Goal: Transaction & Acquisition: Purchase product/service

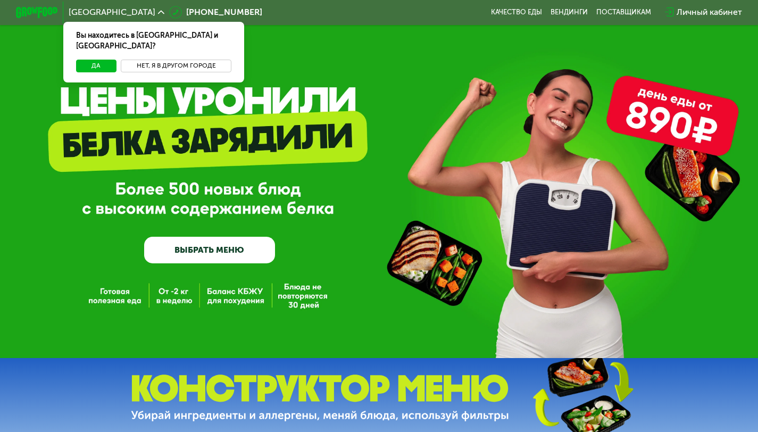
click at [189, 60] on button "Нет, я в другом городе" at bounding box center [176, 66] width 111 height 13
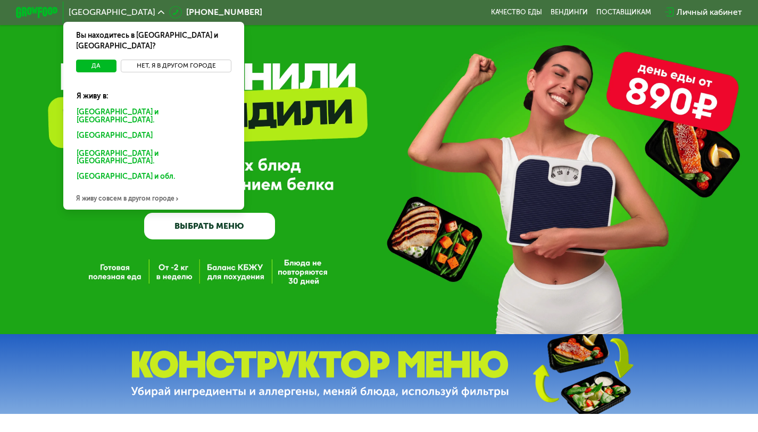
scroll to position [23, 0]
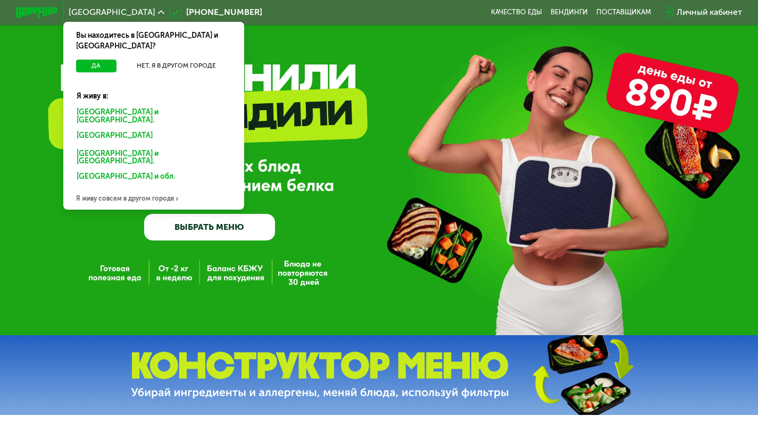
click at [139, 188] on div "Я живу совсем в другом городе" at bounding box center [153, 198] width 181 height 21
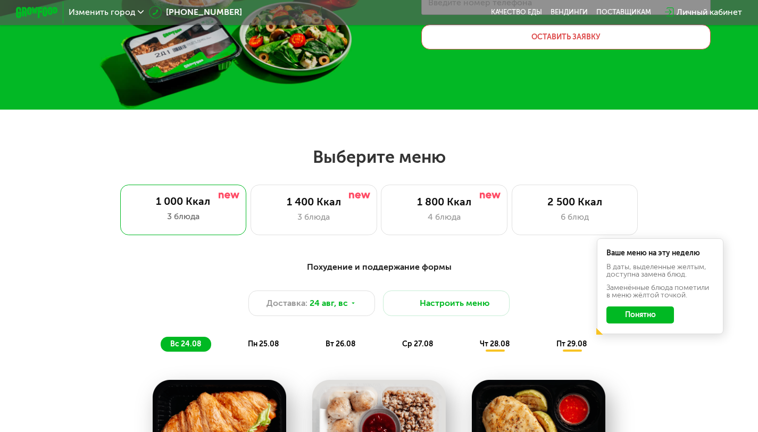
scroll to position [236, 0]
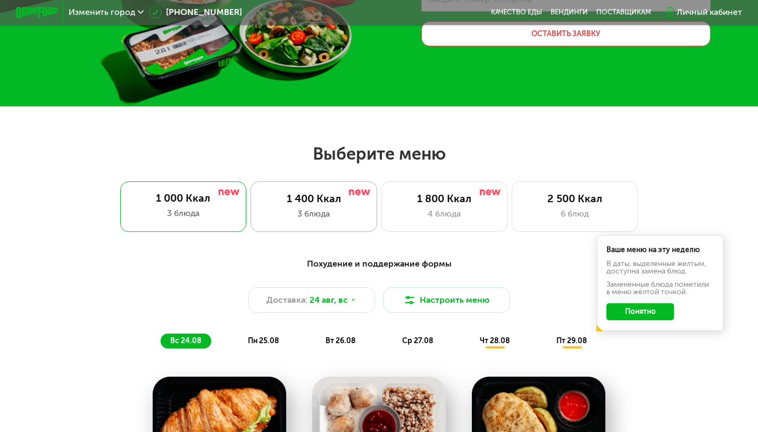
click at [319, 219] on div "3 блюда" at bounding box center [314, 213] width 104 height 13
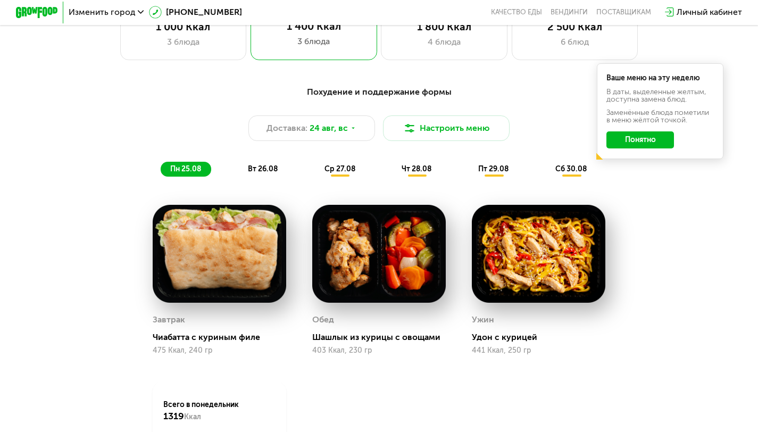
scroll to position [407, 0]
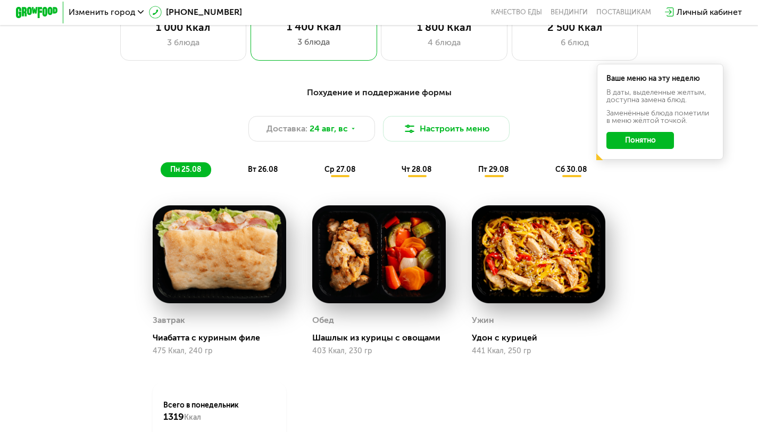
click at [267, 174] on span "вт 26.08" at bounding box center [263, 169] width 30 height 9
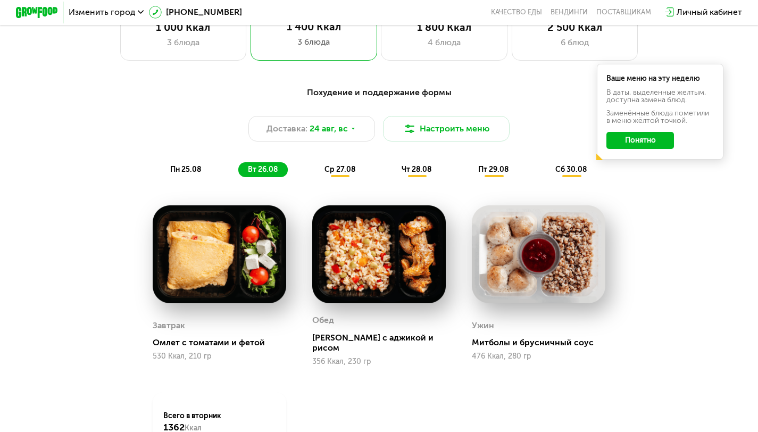
click at [342, 174] on span "ср 27.08" at bounding box center [340, 169] width 31 height 9
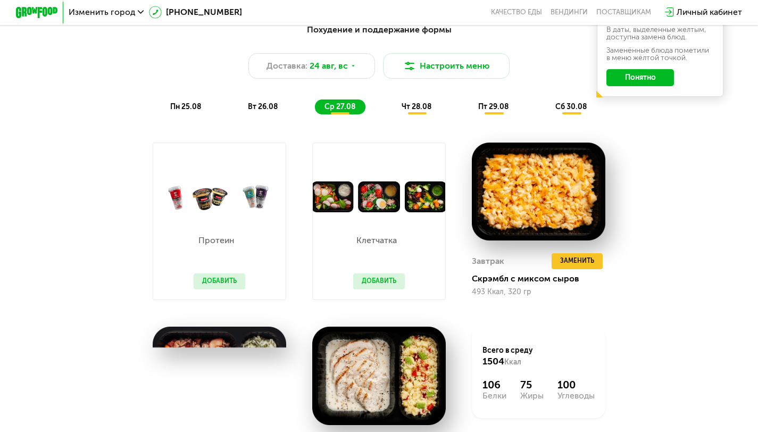
scroll to position [469, 0]
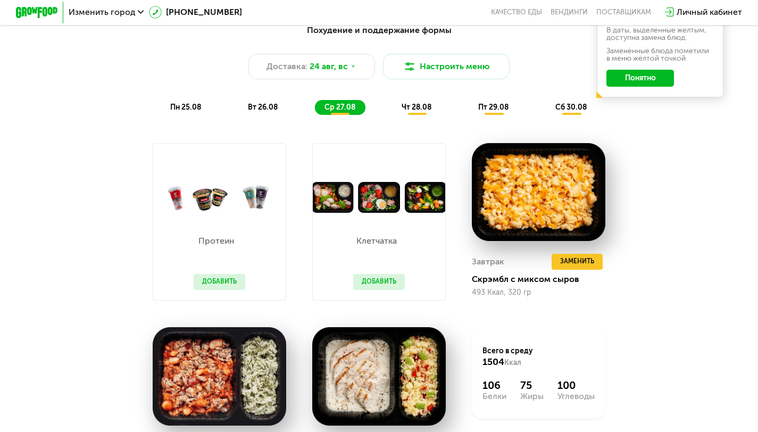
click at [195, 110] on span "пн 25.08" at bounding box center [185, 107] width 31 height 9
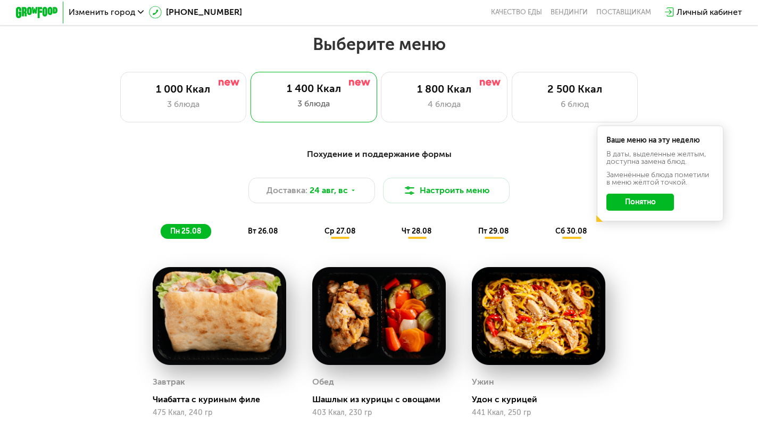
scroll to position [335, 0]
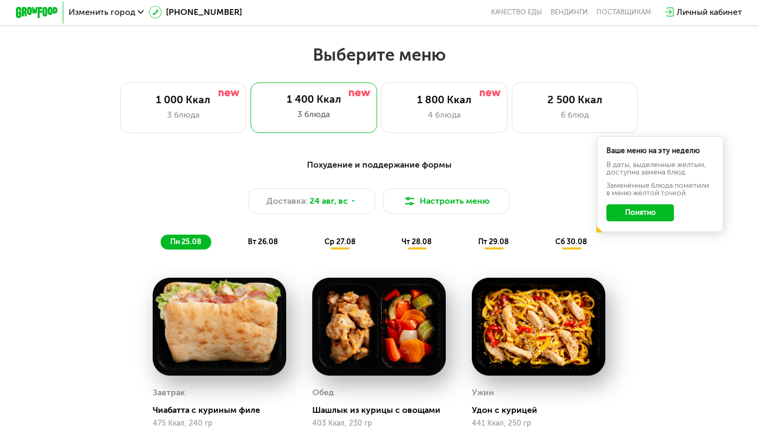
click at [650, 215] on button "Понятно" at bounding box center [641, 212] width 68 height 17
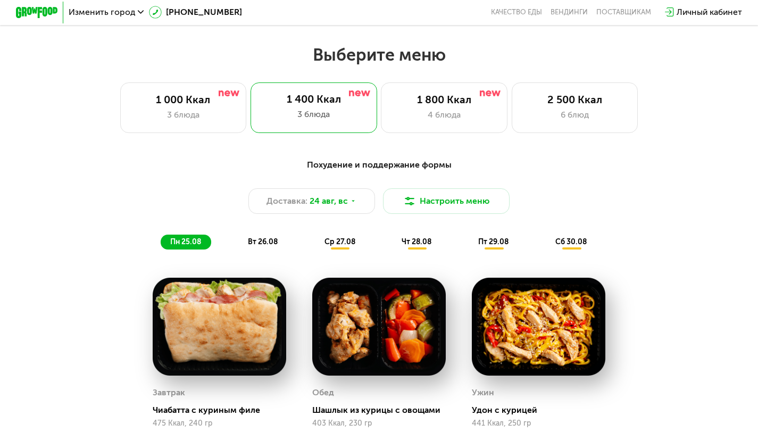
click at [408, 246] on span "чт 28.08" at bounding box center [417, 241] width 30 height 9
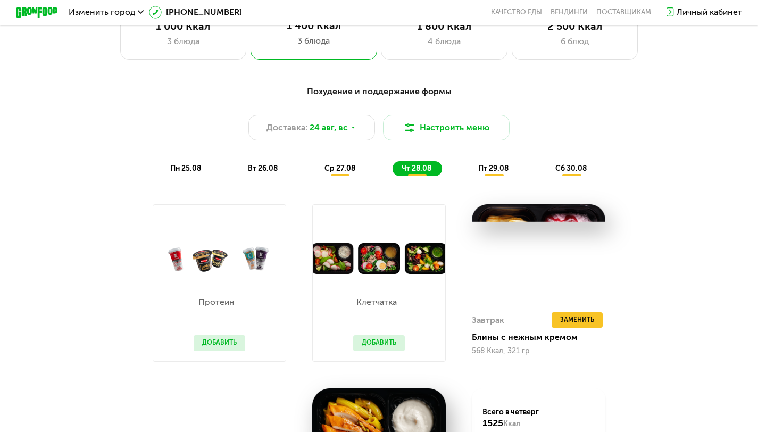
scroll to position [409, 0]
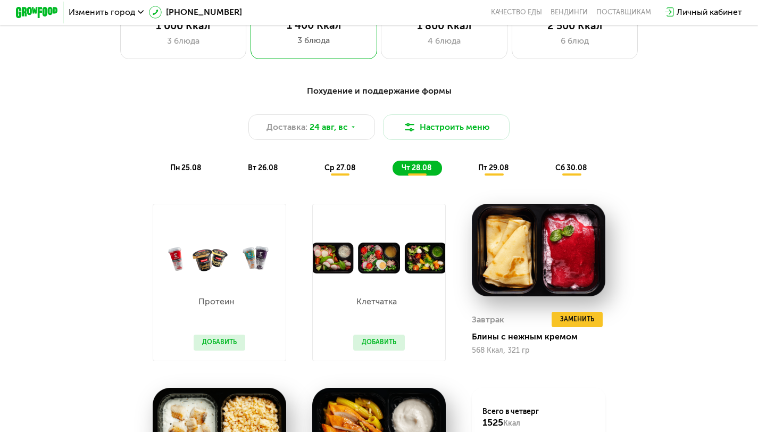
click at [344, 172] on span "ср 27.08" at bounding box center [340, 167] width 31 height 9
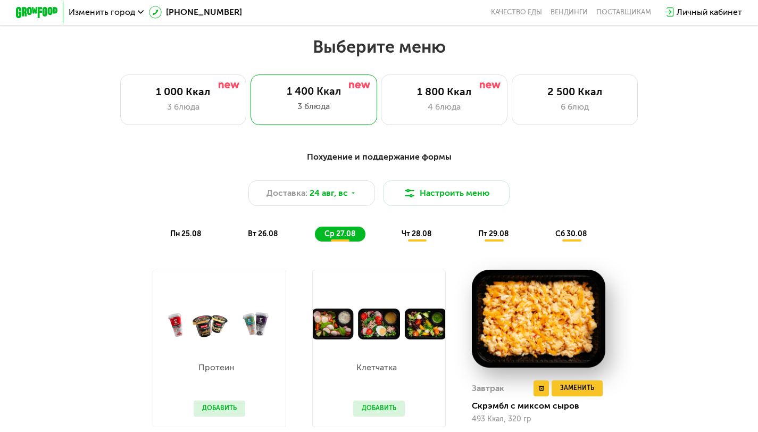
scroll to position [345, 0]
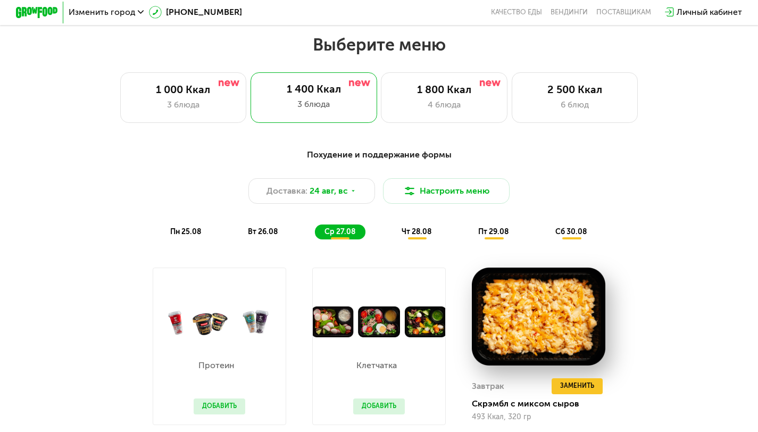
click at [546, 239] on div "пт 29.08" at bounding box center [572, 232] width 52 height 15
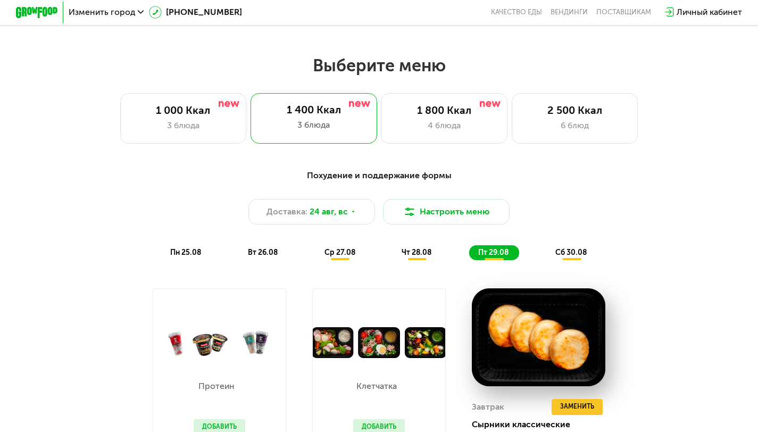
scroll to position [323, 0]
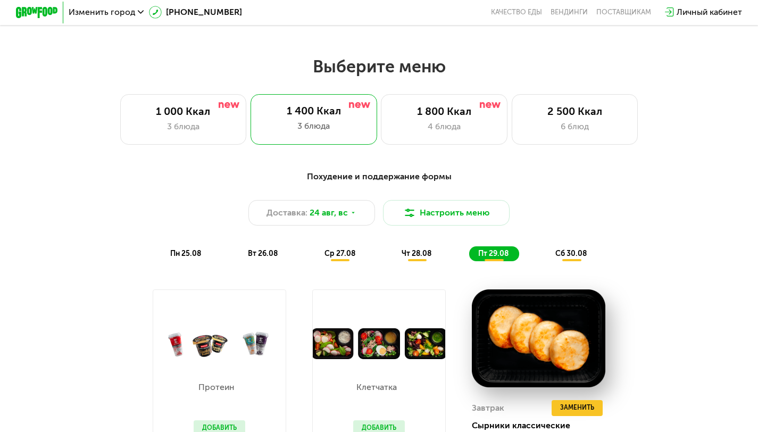
click at [572, 258] on span "сб 30.08" at bounding box center [570, 253] width 31 height 9
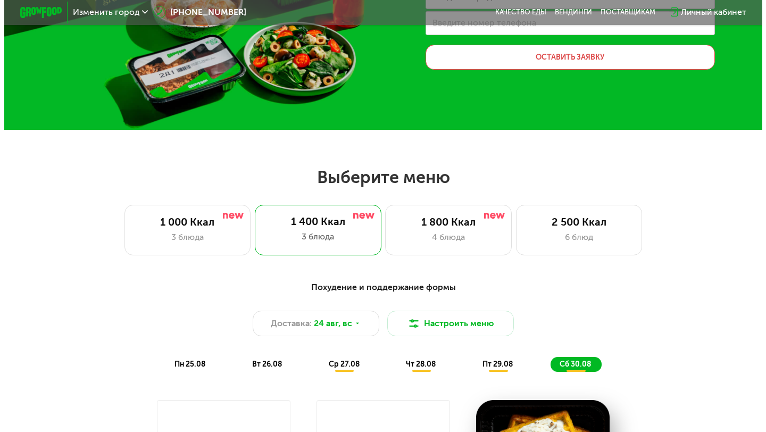
scroll to position [211, 0]
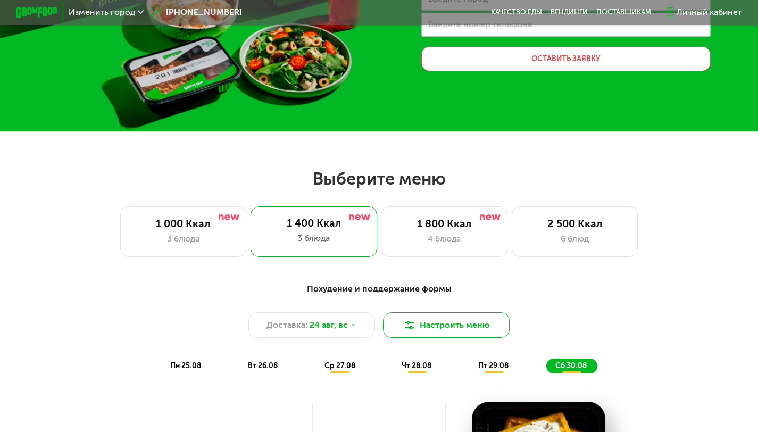
click at [419, 335] on button "Настроить меню" at bounding box center [446, 325] width 127 height 26
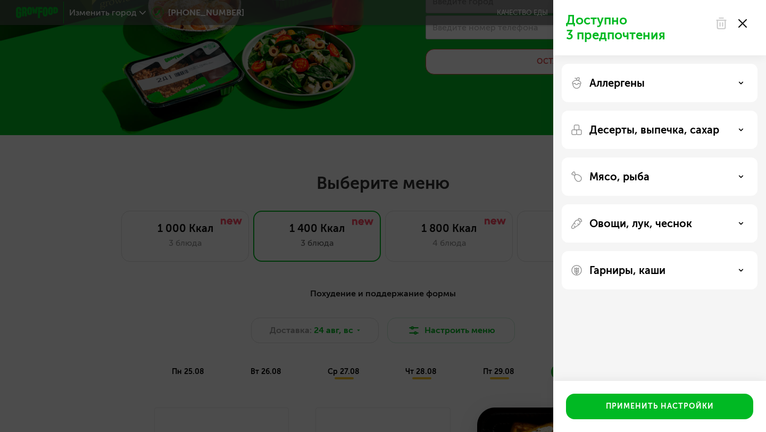
click at [469, 285] on div "Доступно 3 предпочтения Аллергены Десерты, выпечка, сахар Мясо, рыба Овощи, лук…" at bounding box center [383, 216] width 766 height 432
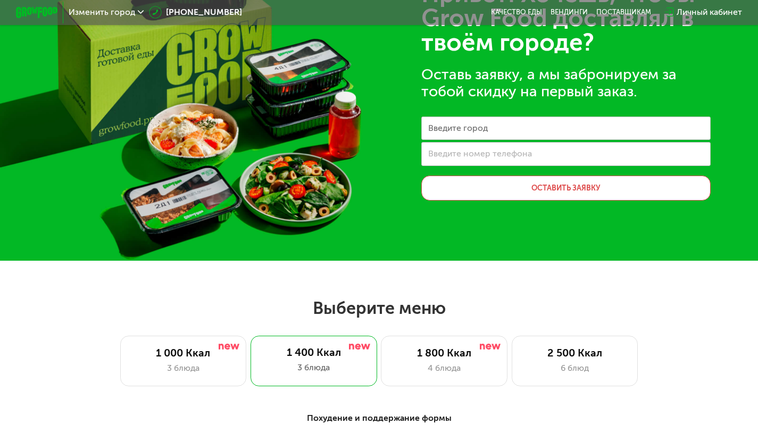
scroll to position [0, 0]
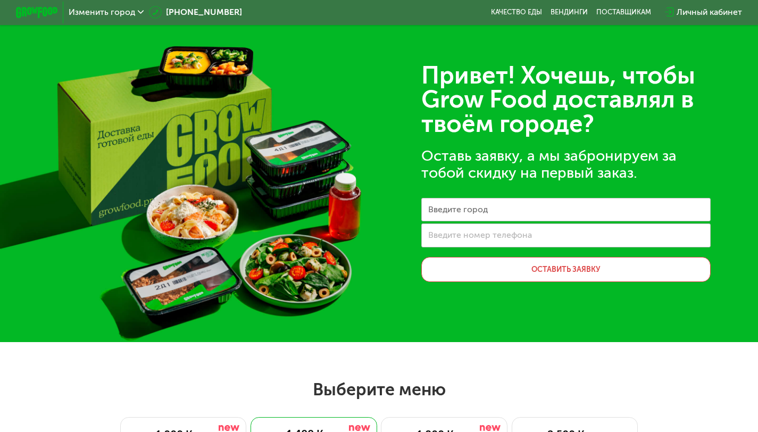
click at [120, 13] on span "Изменить город" at bounding box center [102, 12] width 67 height 9
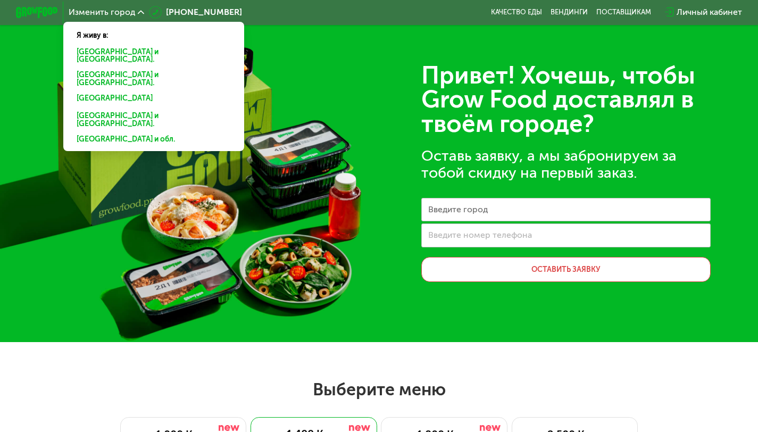
click at [92, 92] on div "[GEOGRAPHIC_DATA] и [GEOGRAPHIC_DATA]." at bounding box center [154, 100] width 169 height 17
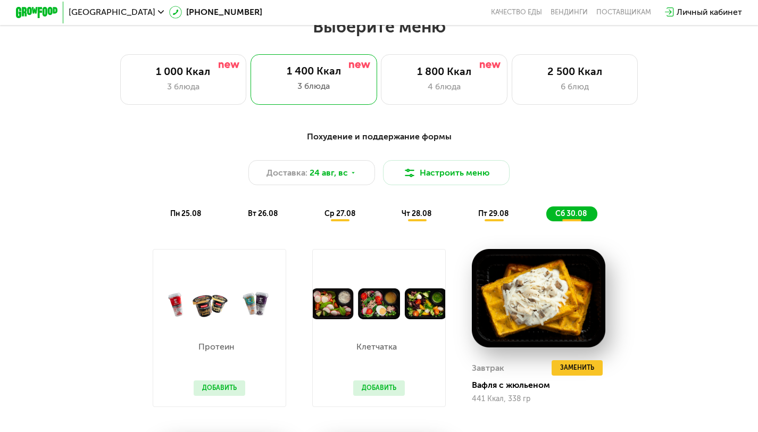
scroll to position [459, 0]
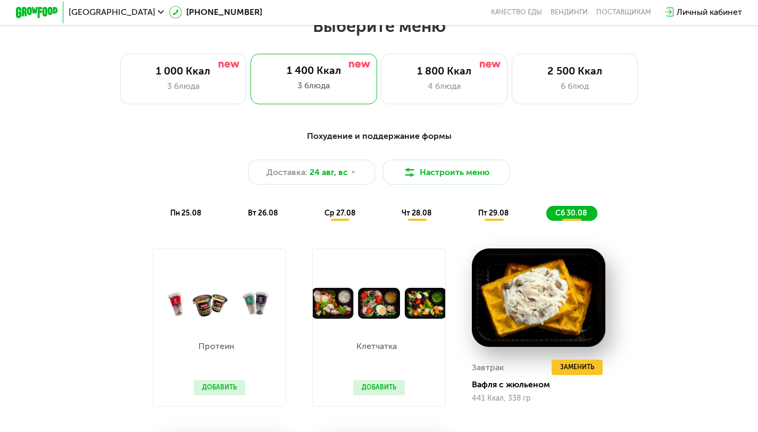
click at [196, 218] on span "пн 25.08" at bounding box center [185, 213] width 31 height 9
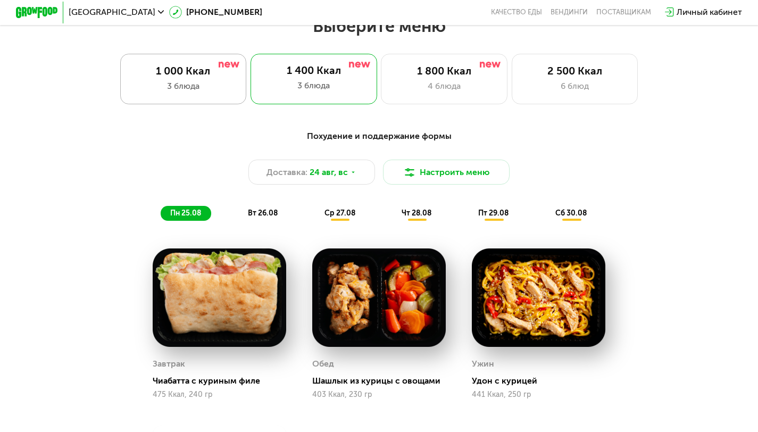
click at [213, 78] on div "1 000 Ккал" at bounding box center [183, 71] width 104 height 13
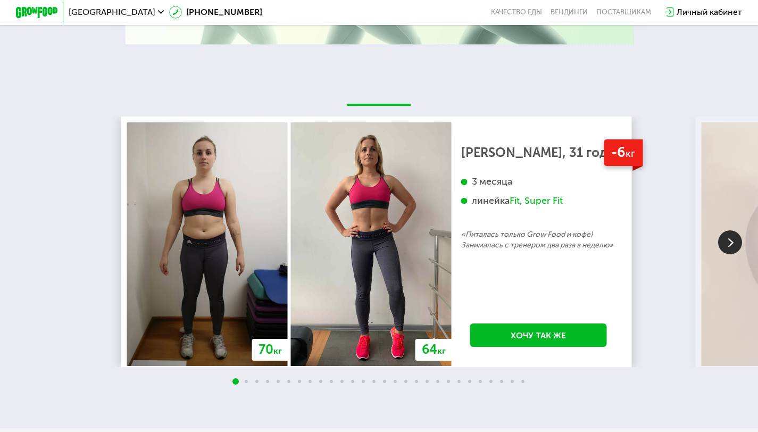
scroll to position [1718, 0]
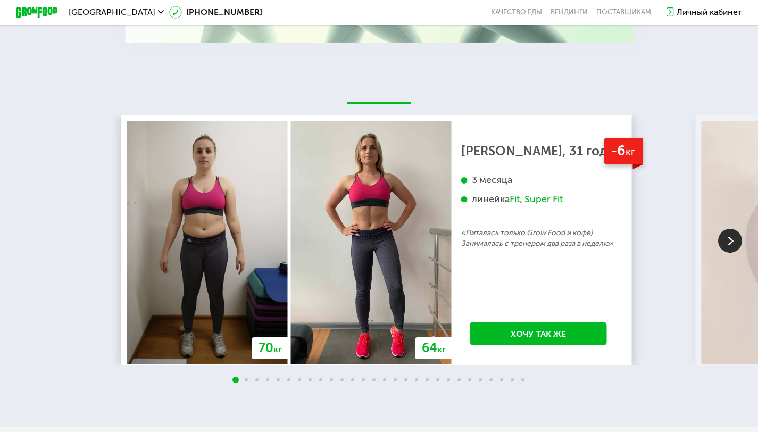
click at [729, 253] on img at bounding box center [730, 241] width 24 height 24
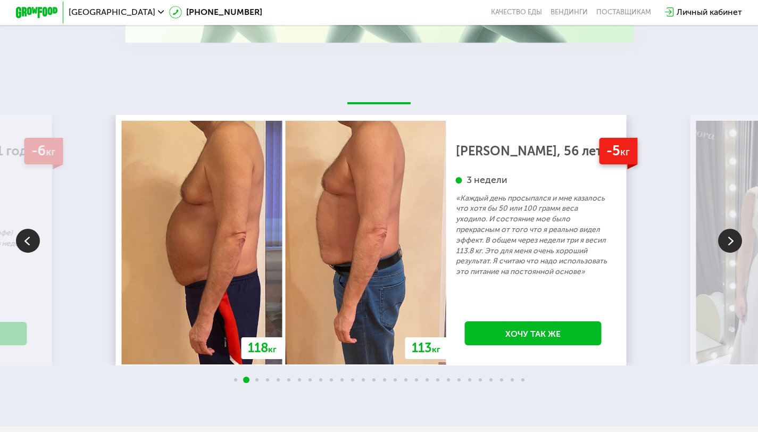
click at [729, 253] on img at bounding box center [730, 241] width 24 height 24
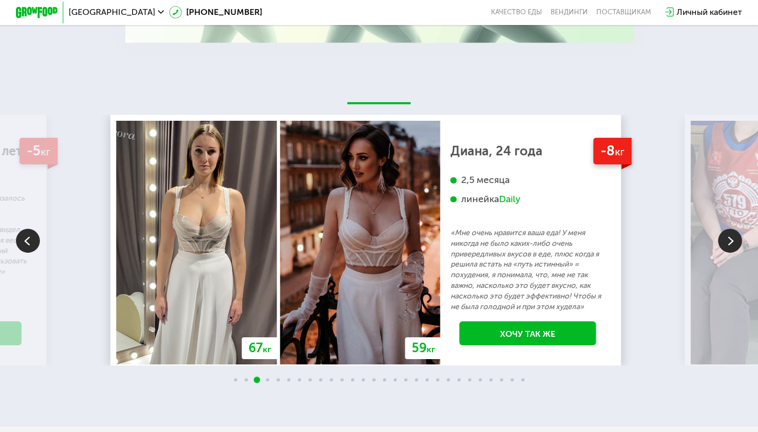
click at [729, 253] on img at bounding box center [730, 241] width 24 height 24
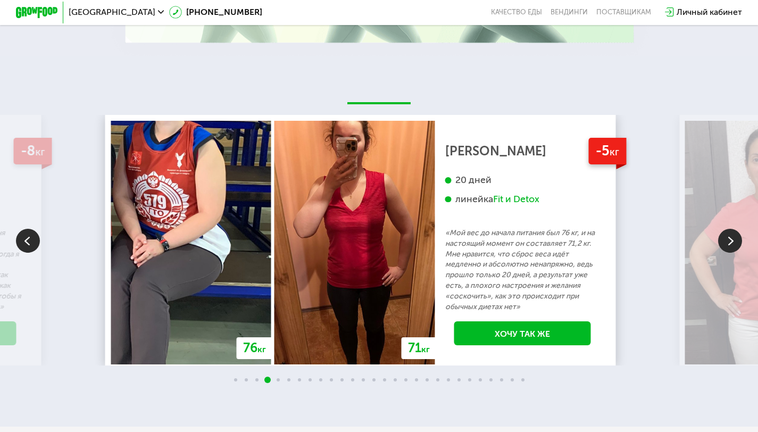
click at [728, 253] on img at bounding box center [730, 241] width 24 height 24
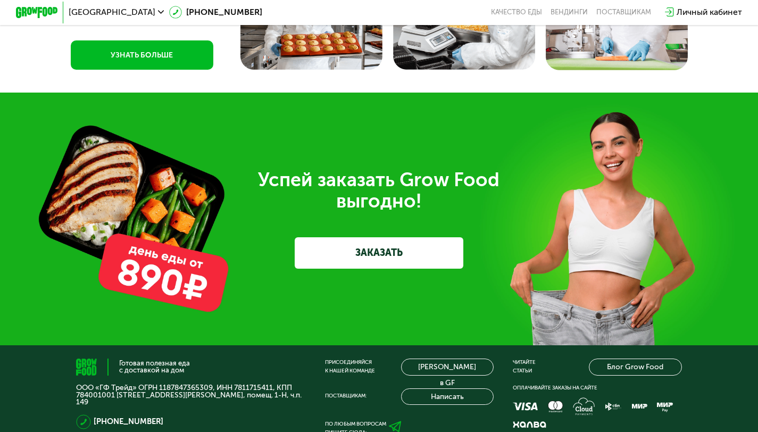
scroll to position [2951, 0]
